Goal: Task Accomplishment & Management: Manage account settings

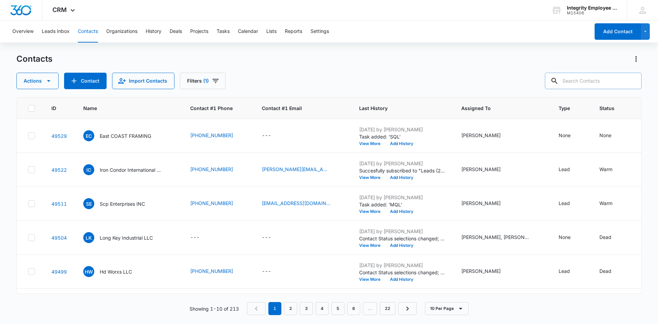
click at [582, 81] on input "text" at bounding box center [593, 81] width 97 height 16
type input "Exclusive Cooling"
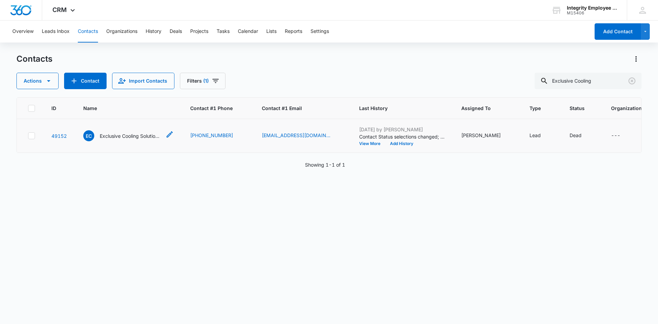
click at [136, 136] on p "Exclusive Cooling Solutions LLC" at bounding box center [131, 135] width 62 height 7
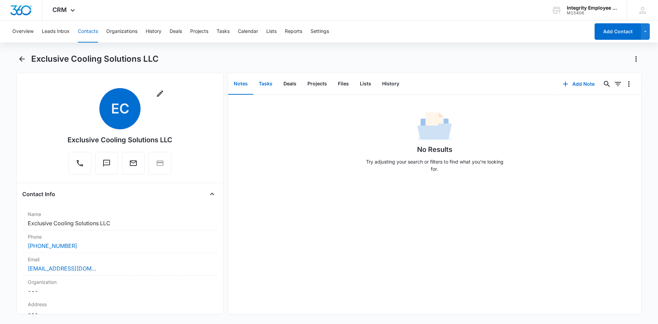
click at [260, 89] on button "Tasks" at bounding box center [265, 83] width 25 height 21
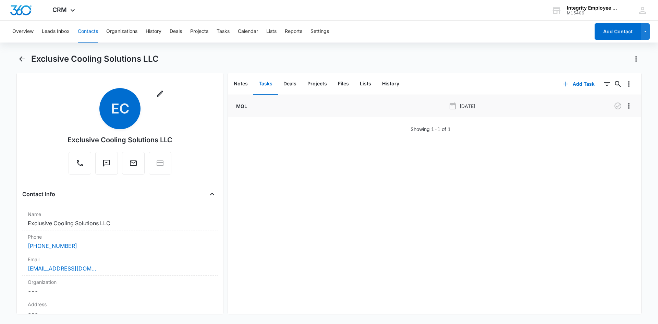
click at [243, 109] on p "MQL" at bounding box center [241, 105] width 12 height 7
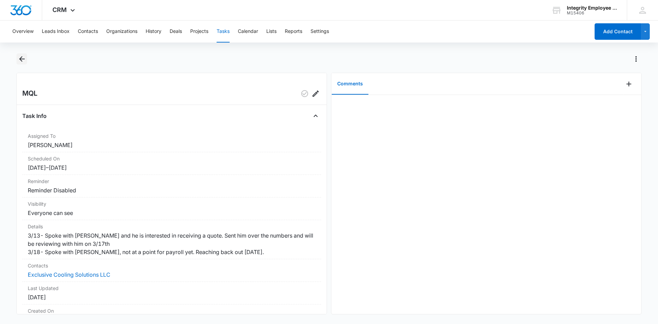
click at [18, 60] on icon "Back" at bounding box center [22, 59] width 8 height 8
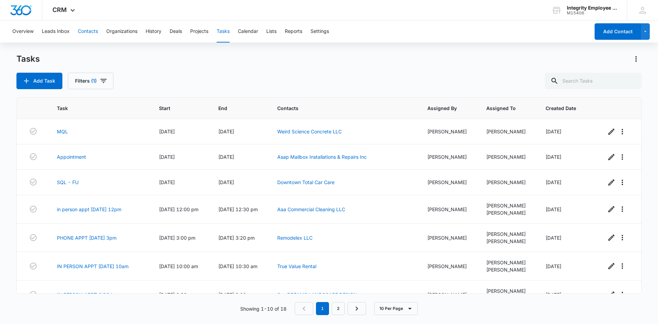
click at [83, 32] on button "Contacts" at bounding box center [88, 32] width 20 height 22
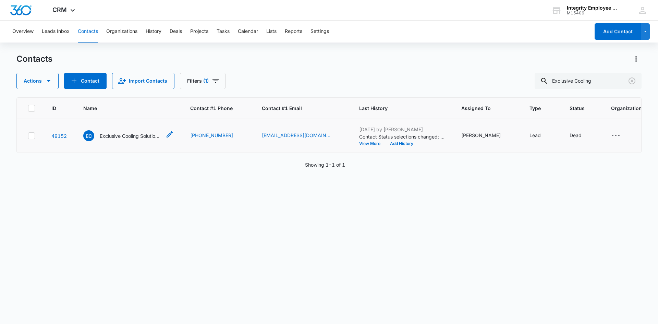
click at [138, 136] on p "Exclusive Cooling Solutions LLC" at bounding box center [131, 135] width 62 height 7
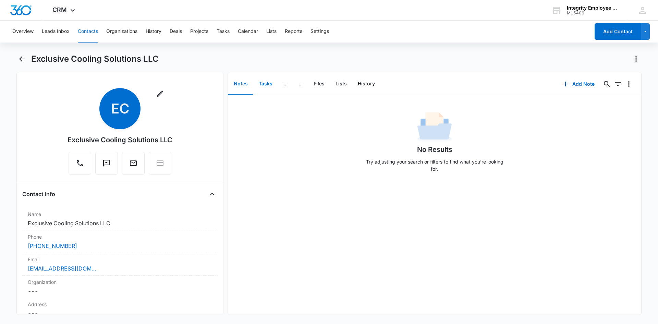
click at [257, 85] on button "Tasks" at bounding box center [265, 83] width 25 height 21
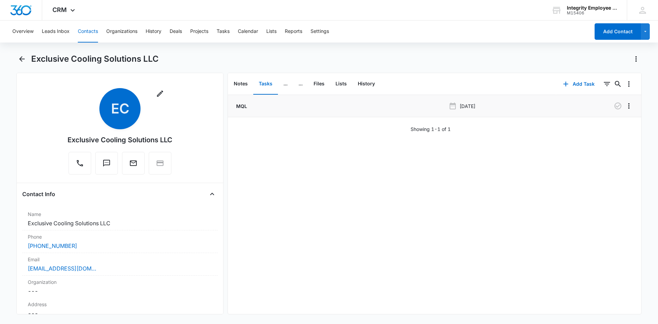
click at [238, 108] on p "MQL" at bounding box center [241, 105] width 12 height 7
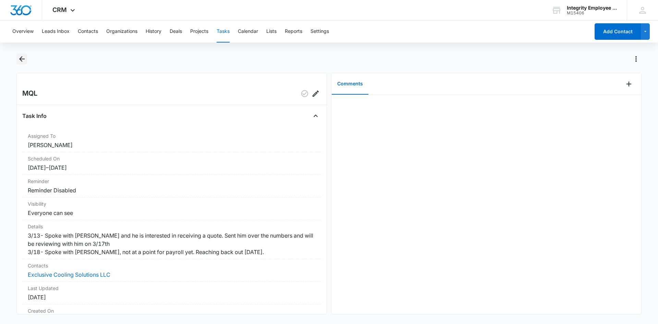
click at [22, 59] on icon "Back" at bounding box center [21, 58] width 5 height 5
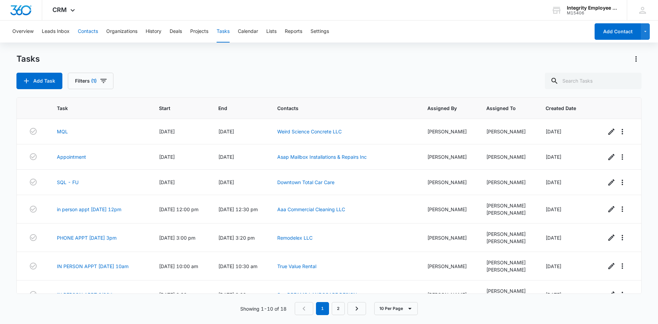
click at [86, 34] on button "Contacts" at bounding box center [88, 32] width 20 height 22
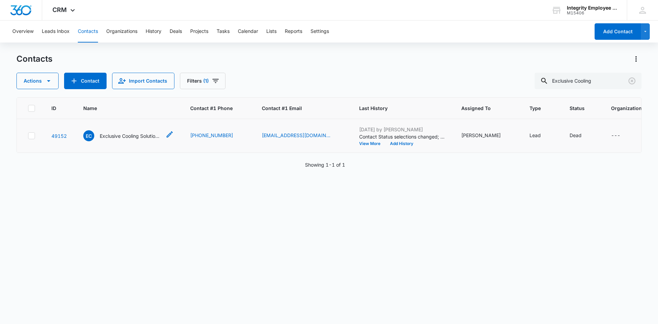
click at [126, 133] on p "Exclusive Cooling Solutions LLC" at bounding box center [131, 135] width 62 height 7
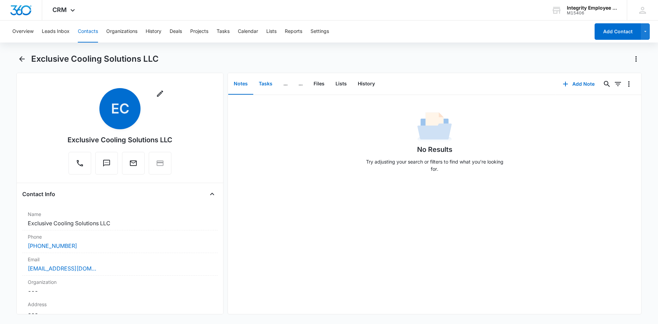
click at [263, 78] on button "Tasks" at bounding box center [265, 83] width 25 height 21
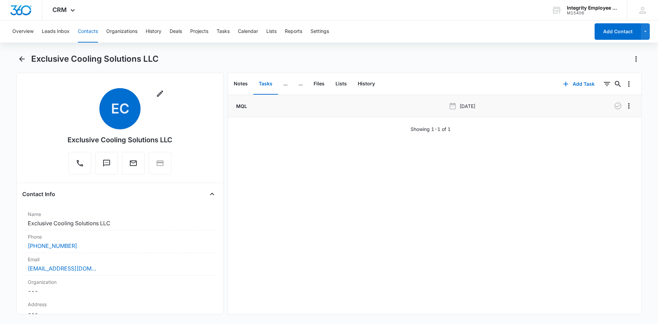
click at [241, 109] on p "MQL" at bounding box center [241, 105] width 12 height 7
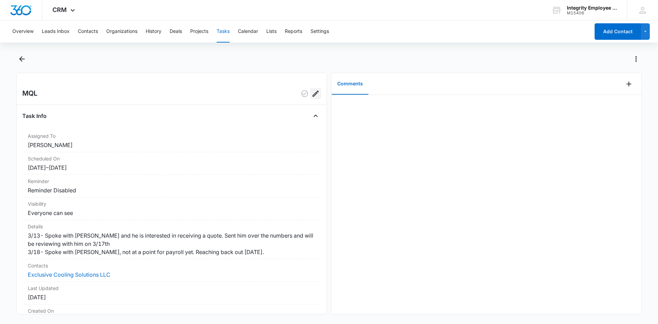
click at [311, 95] on icon "Edit" at bounding box center [315, 93] width 8 height 8
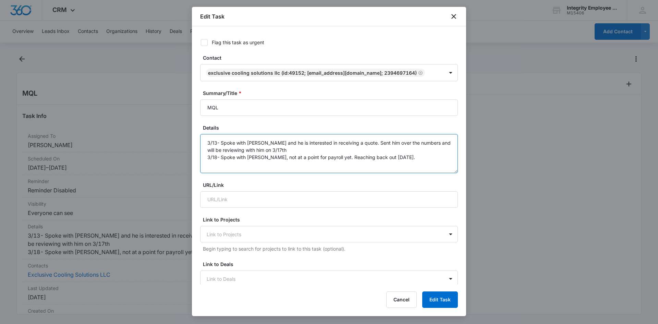
click at [402, 160] on textarea "3/13- Spoke with [PERSON_NAME] and he is interested in receiving a quote. Sent …" at bounding box center [329, 153] width 258 height 39
type textarea "3/13- Spoke with [PERSON_NAME] and he is interested in receiving a quote. Sent …"
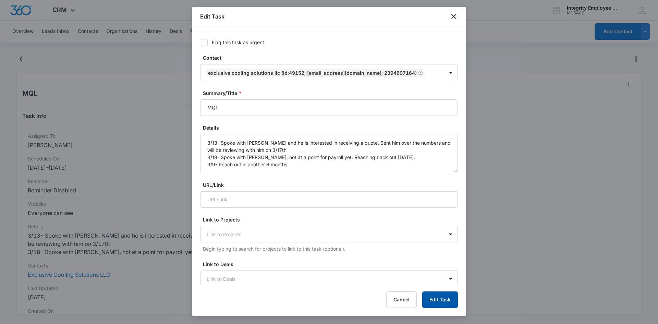
click at [433, 303] on button "Edit Task" at bounding box center [440, 299] width 36 height 16
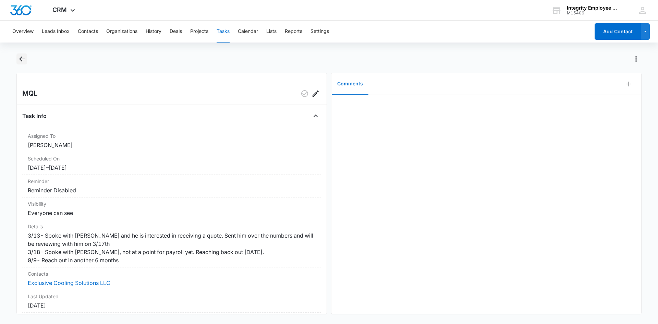
click at [24, 57] on icon "Back" at bounding box center [22, 59] width 8 height 8
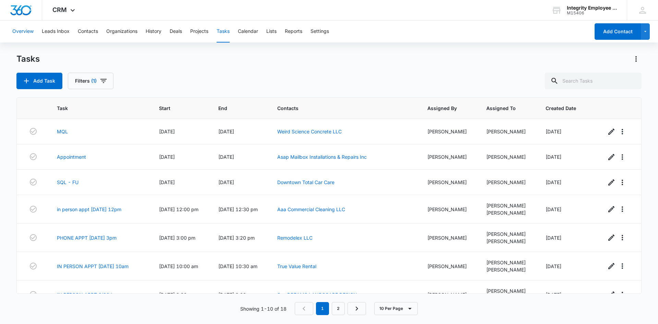
click at [30, 32] on button "Overview" at bounding box center [22, 32] width 21 height 22
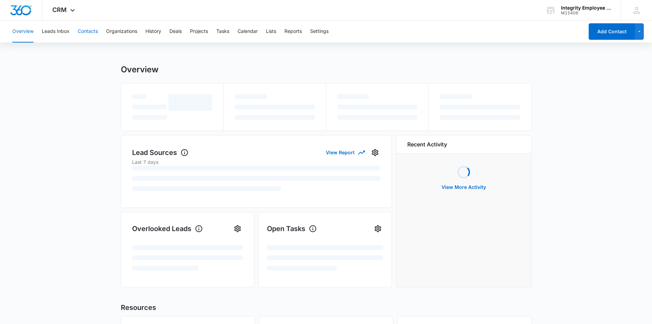
click at [94, 27] on button "Contacts" at bounding box center [88, 32] width 20 height 22
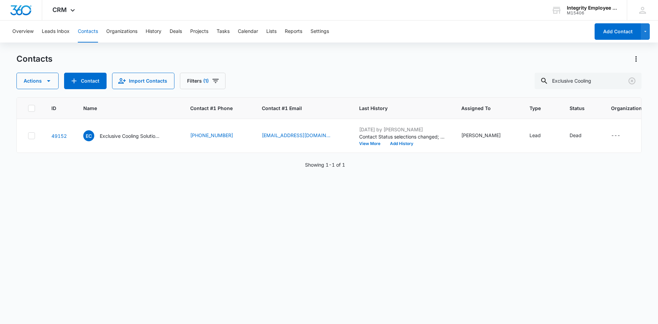
click at [88, 33] on button "Contacts" at bounding box center [88, 32] width 20 height 22
click at [633, 85] on icon "Clear" at bounding box center [631, 81] width 8 height 8
